Goal: Information Seeking & Learning: Learn about a topic

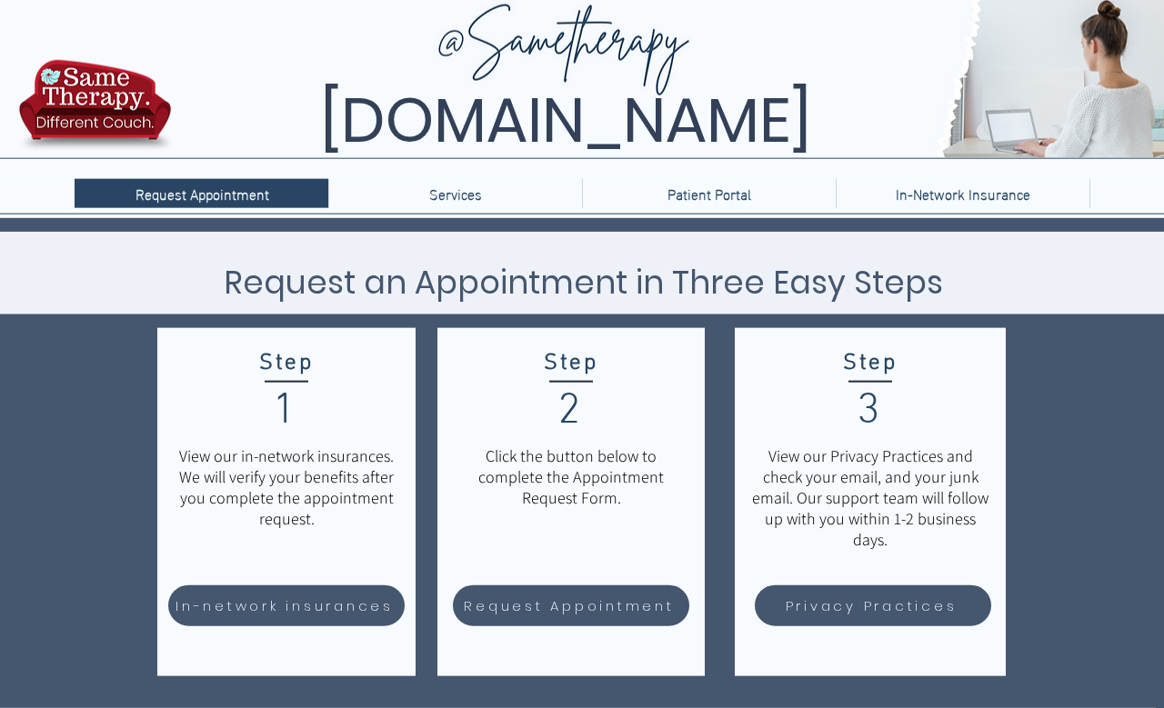
click at [239, 614] on span "In-network insurances" at bounding box center [284, 605] width 218 height 21
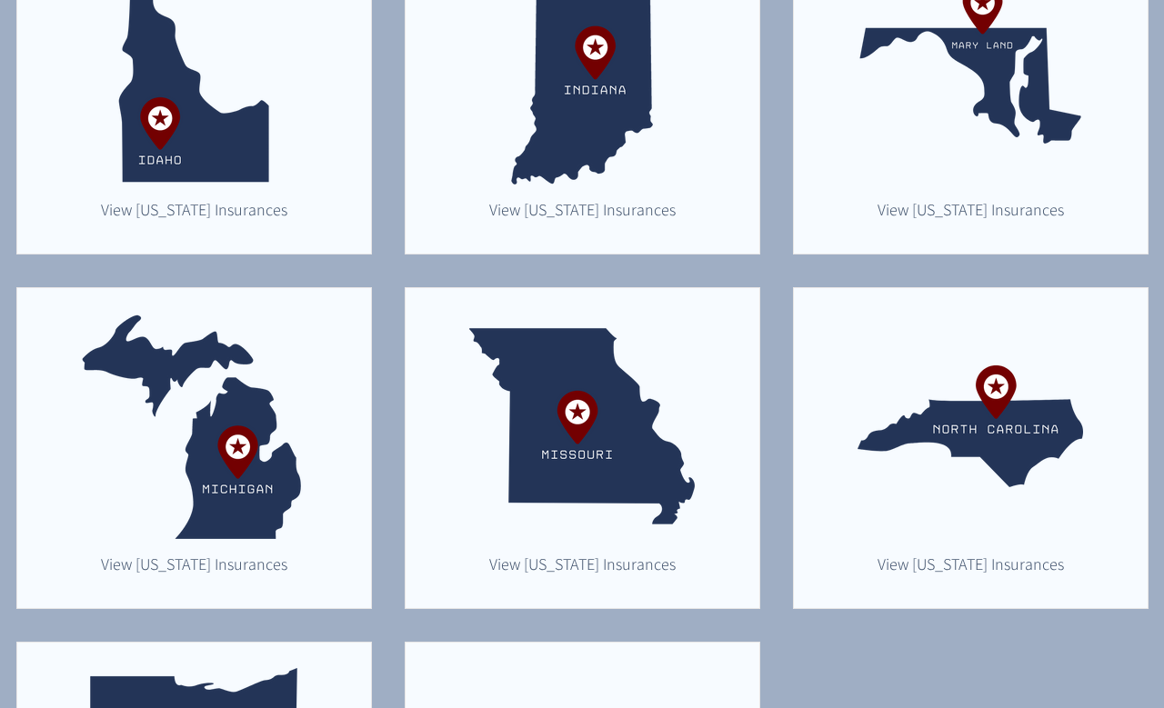
scroll to position [975, 0]
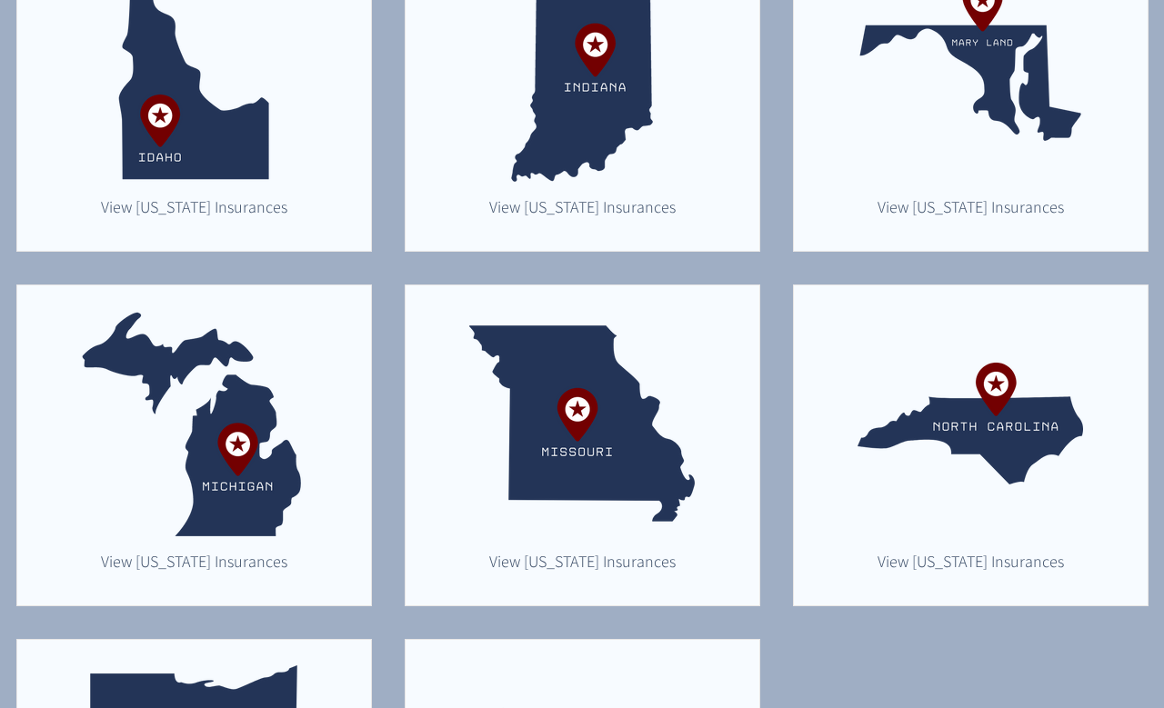
click at [186, 472] on img "main content" at bounding box center [193, 423] width 225 height 225
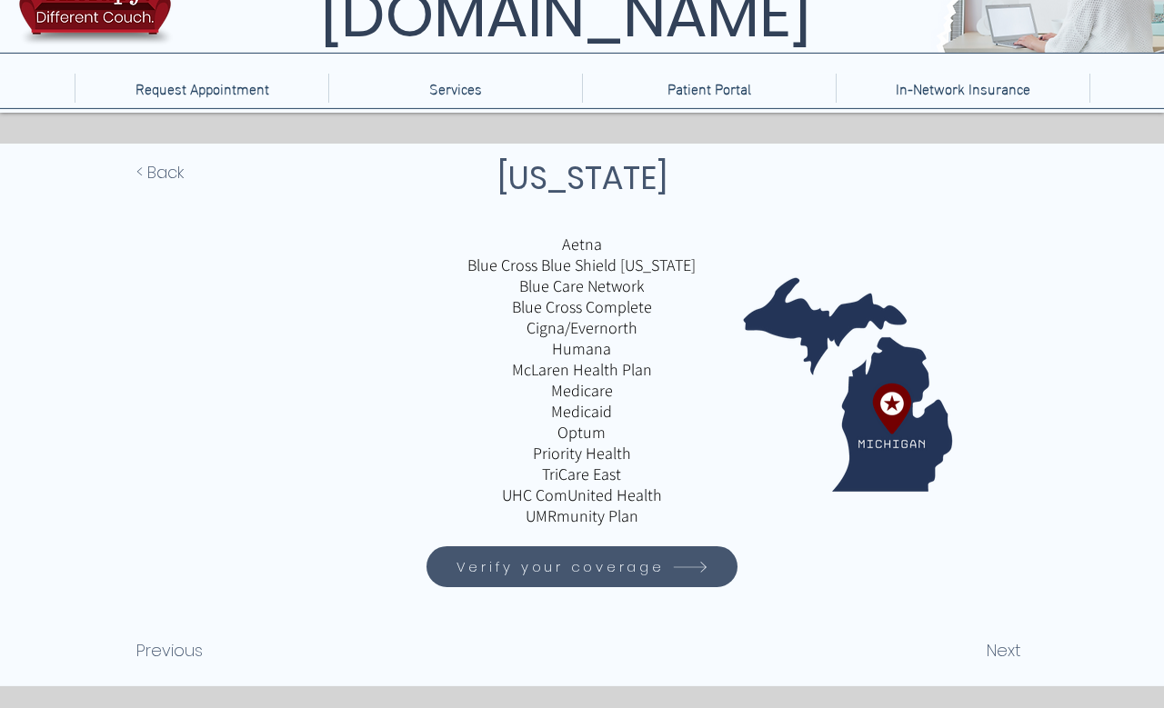
scroll to position [114, 0]
click at [683, 584] on icon "Verify your coverage" at bounding box center [690, 566] width 36 height 36
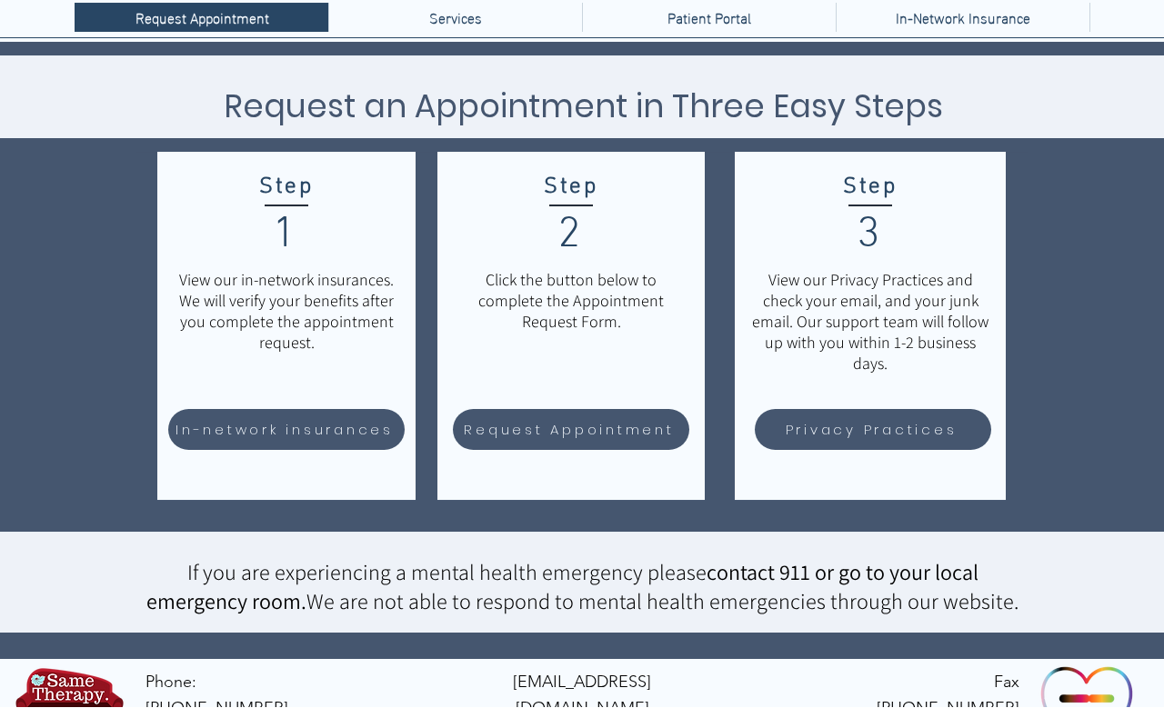
scroll to position [183, 0]
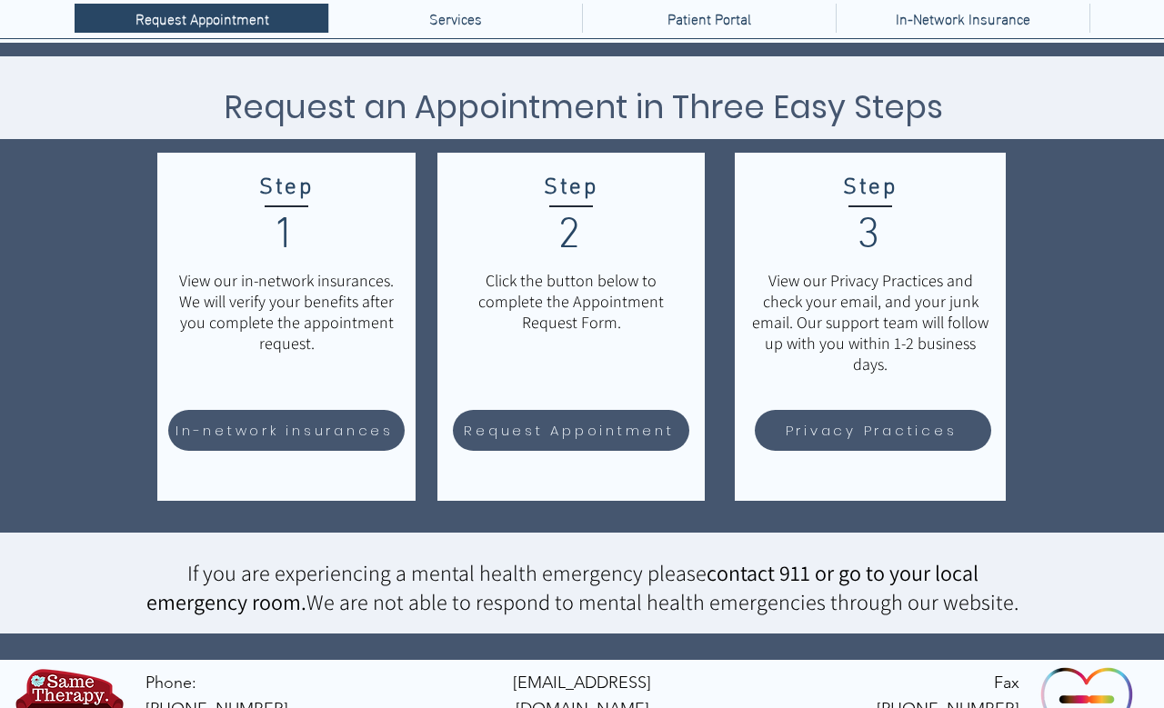
click at [218, 444] on span "In-network insurances" at bounding box center [286, 430] width 231 height 35
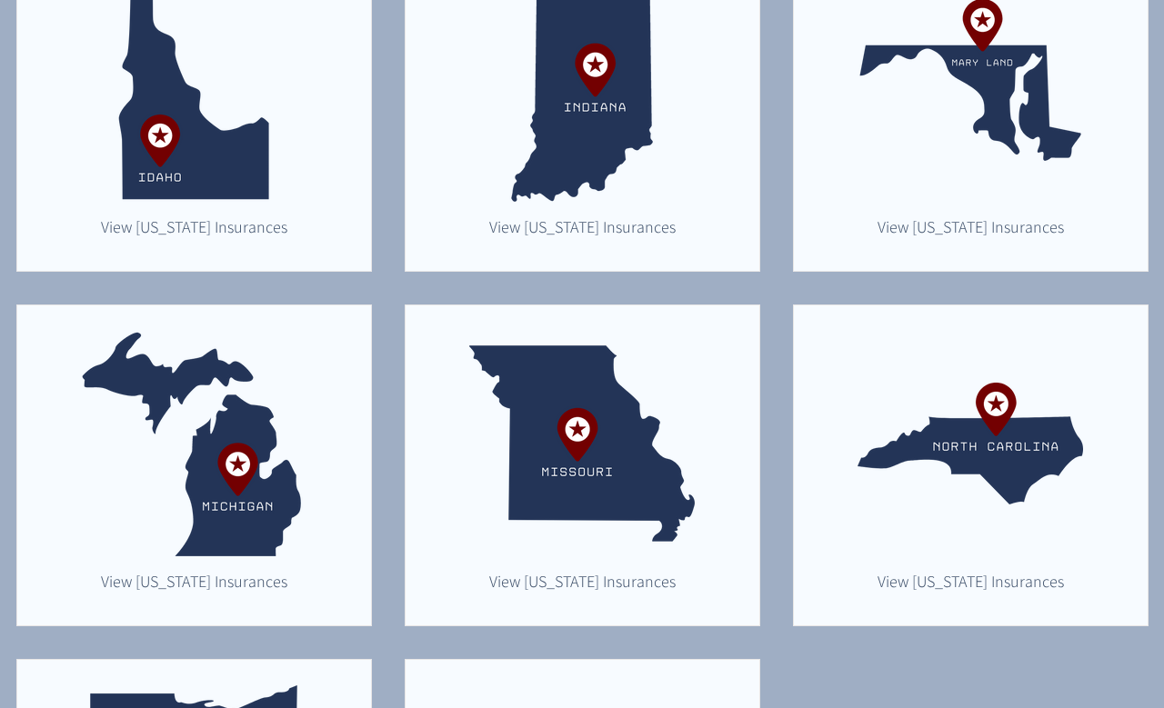
scroll to position [990, 0]
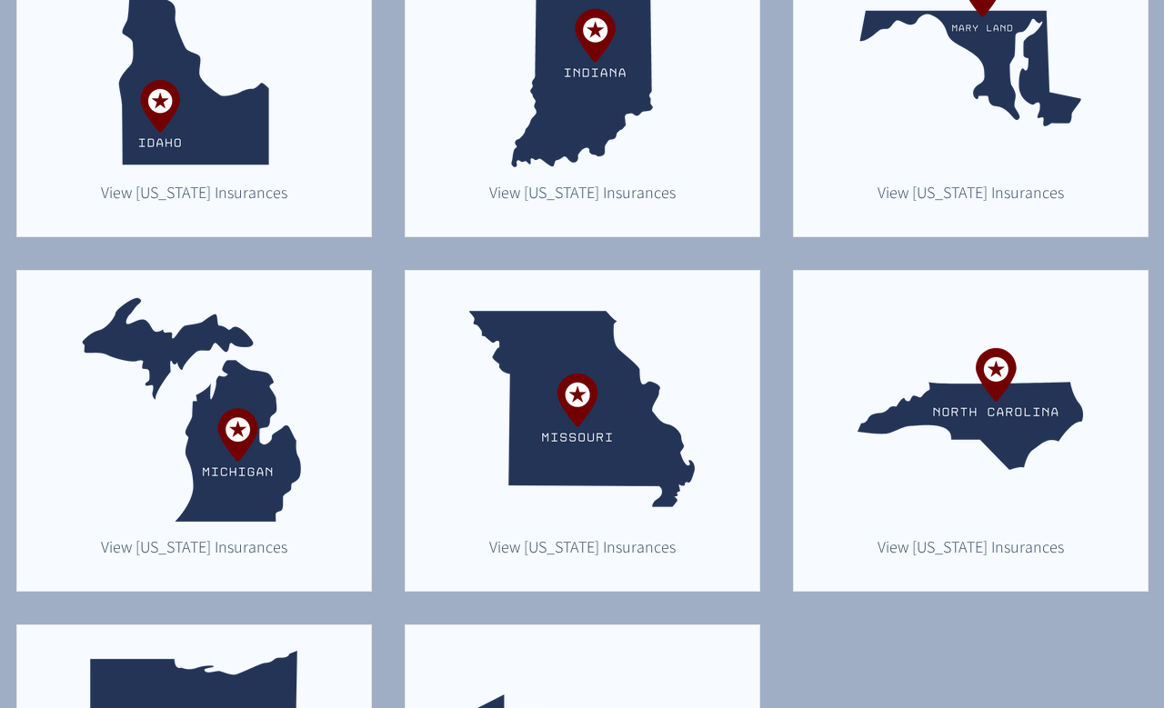
click at [143, 466] on img "main content" at bounding box center [193, 408] width 225 height 225
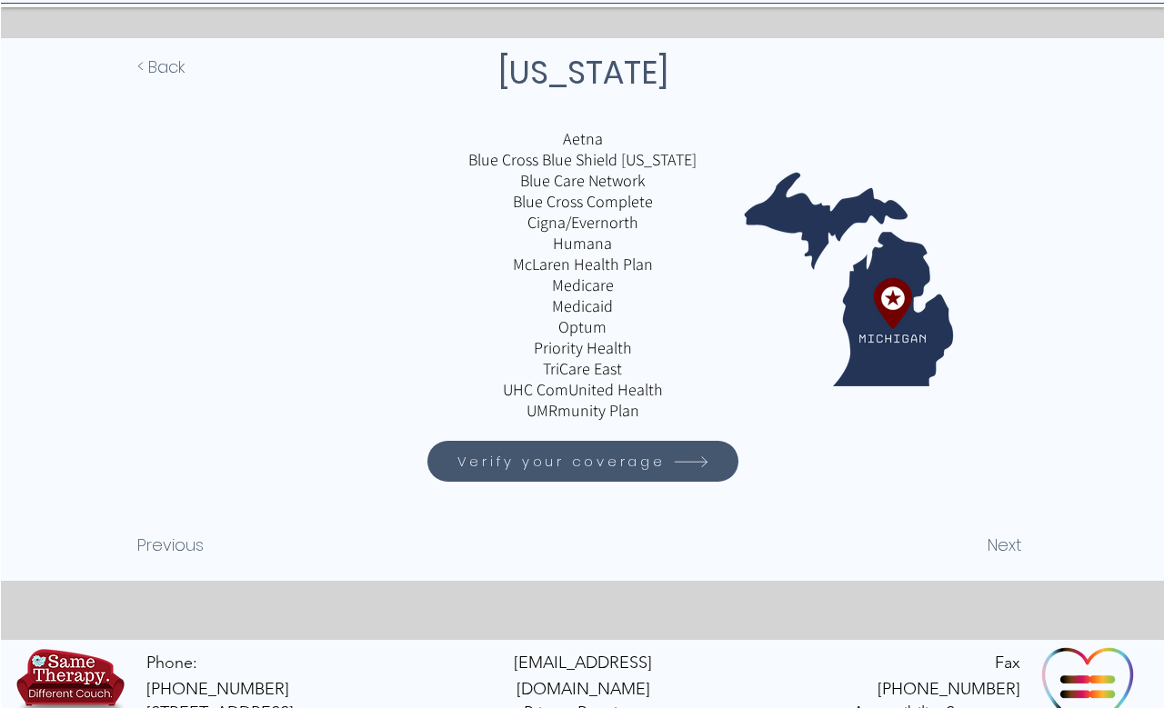
scroll to position [217, 0]
click at [1010, 558] on span "Next" at bounding box center [1003, 546] width 35 height 25
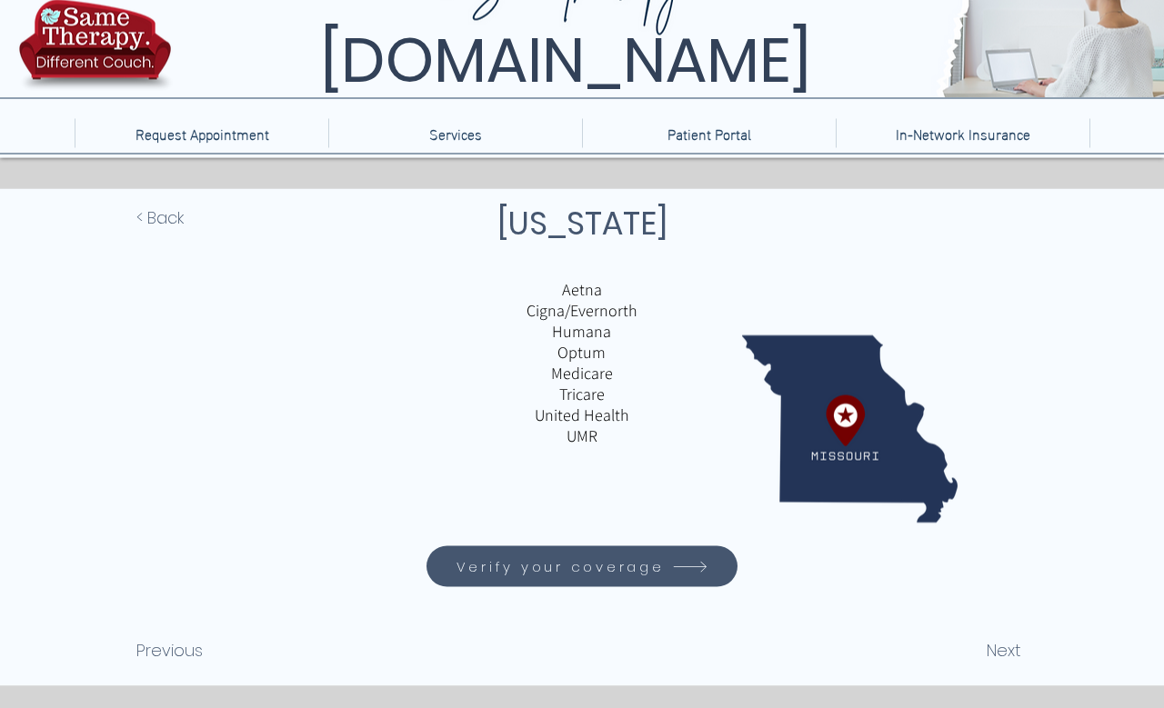
scroll to position [68, 0]
click at [160, 644] on span "Previous" at bounding box center [169, 649] width 66 height 25
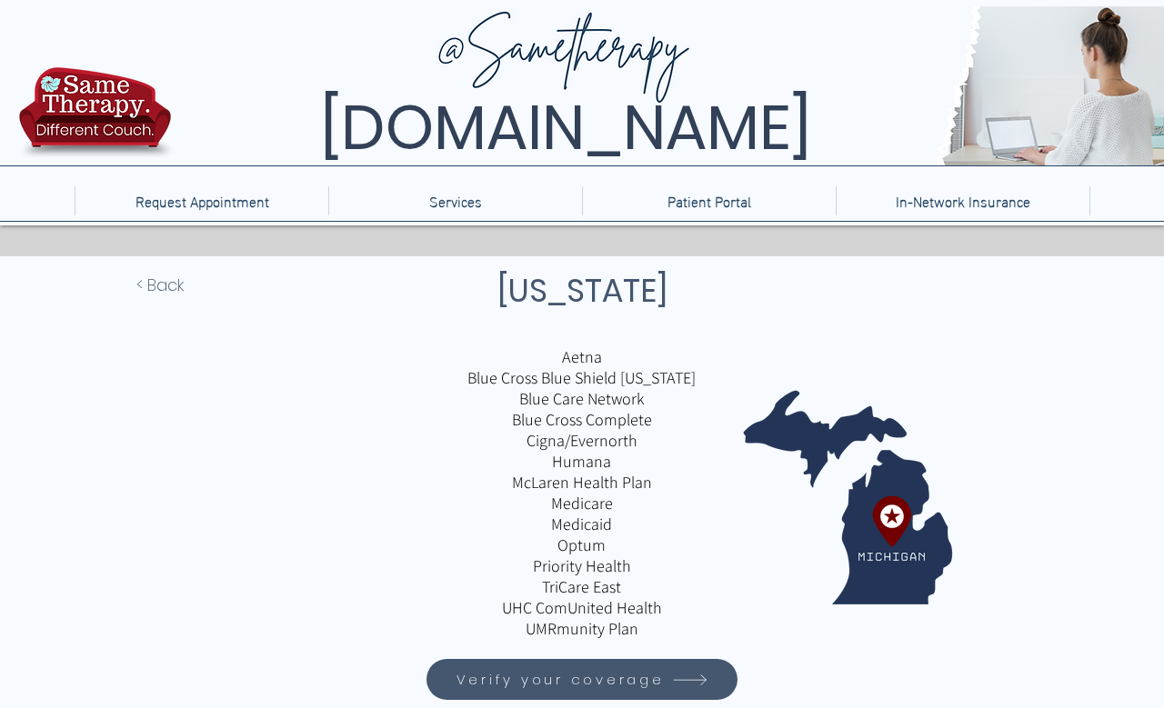
scroll to position [62, 0]
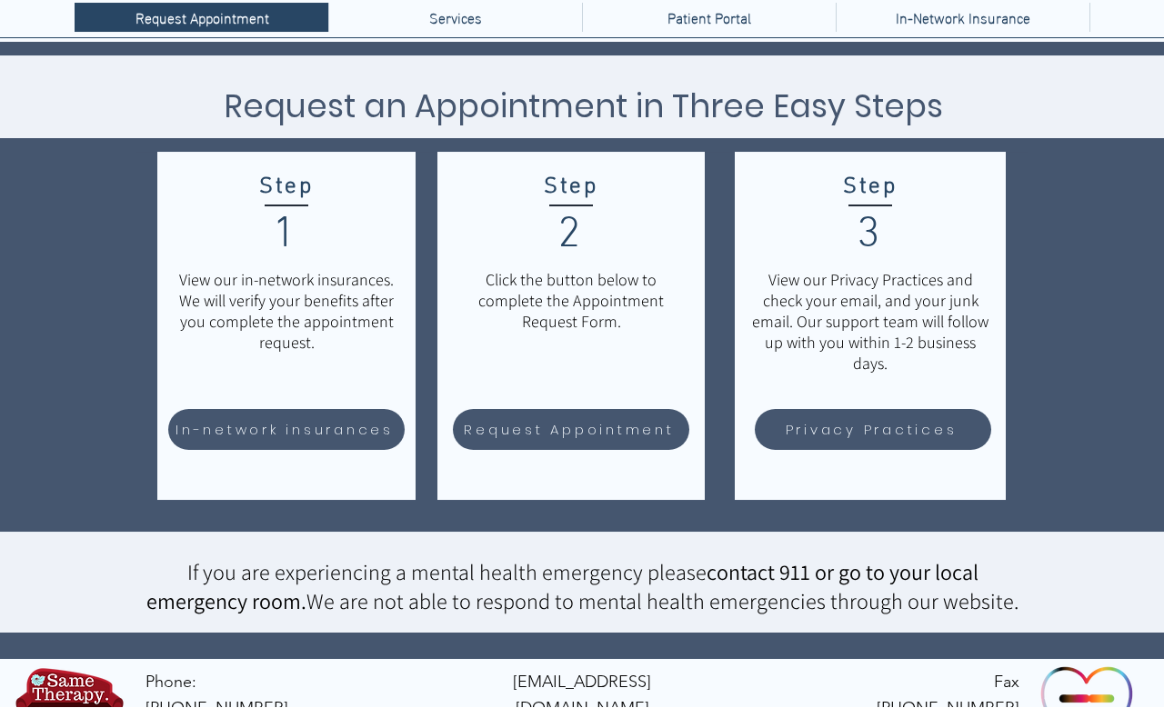
scroll to position [183, 0]
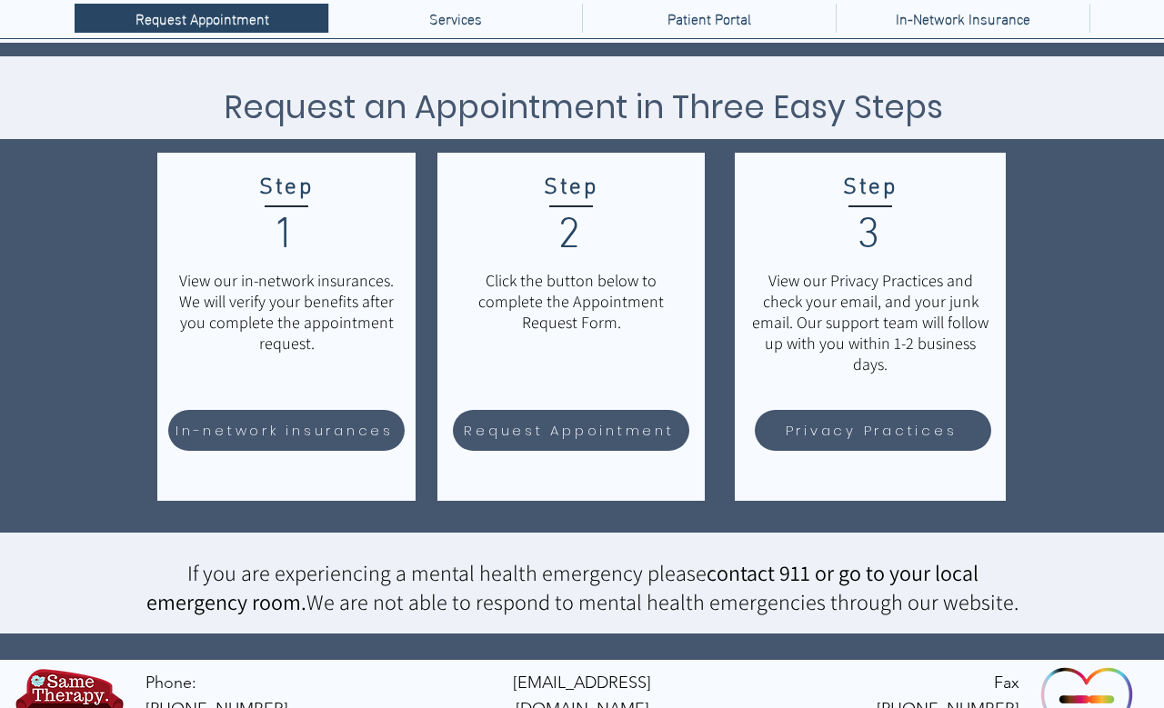
click at [644, 436] on span "Request Appointment" at bounding box center [569, 430] width 210 height 21
